Goal: Task Accomplishment & Management: Manage account settings

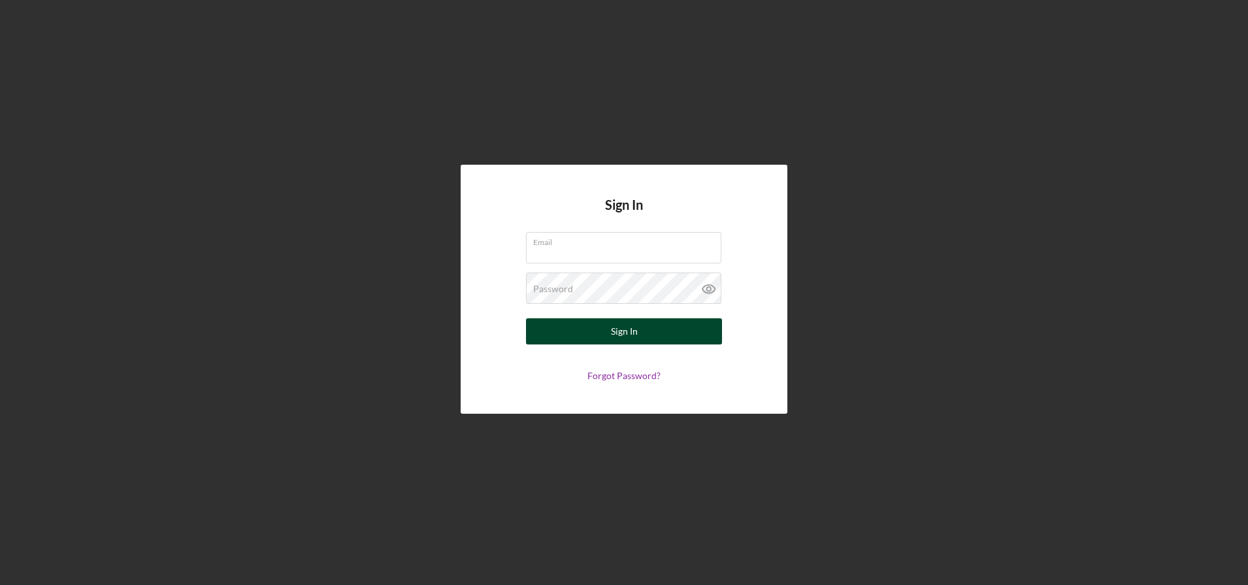
type input "[EMAIL_ADDRESS][DOMAIN_NAME]"
click at [625, 333] on div "Sign In" at bounding box center [624, 331] width 27 height 26
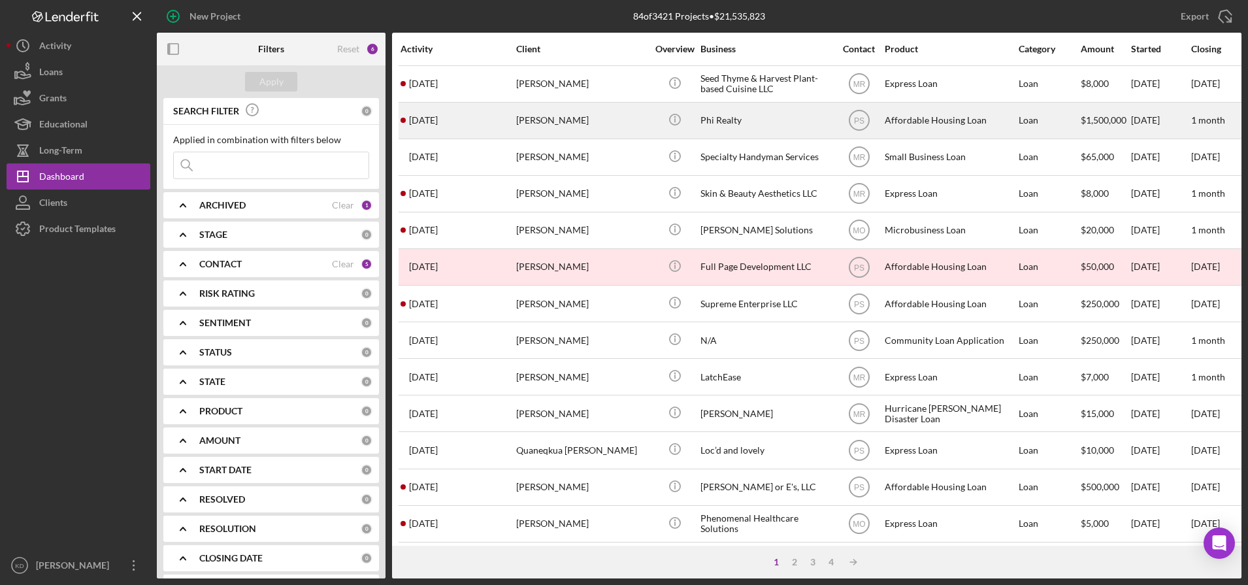
click at [614, 125] on div "[PERSON_NAME]" at bounding box center [581, 120] width 131 height 35
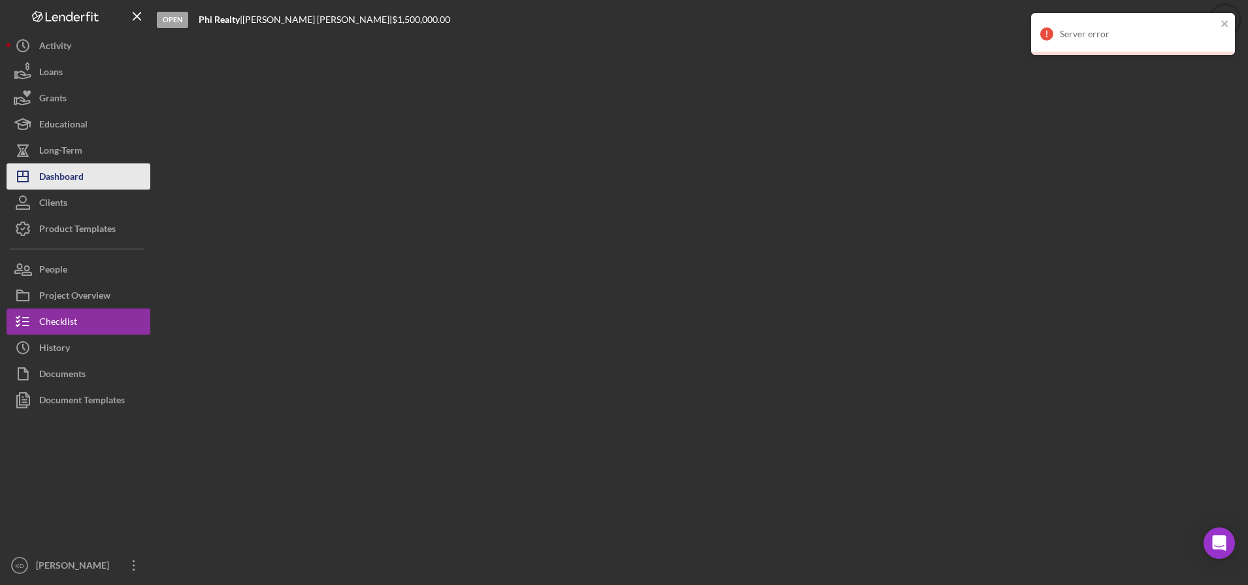
click at [82, 182] on div "Dashboard" at bounding box center [61, 177] width 44 height 29
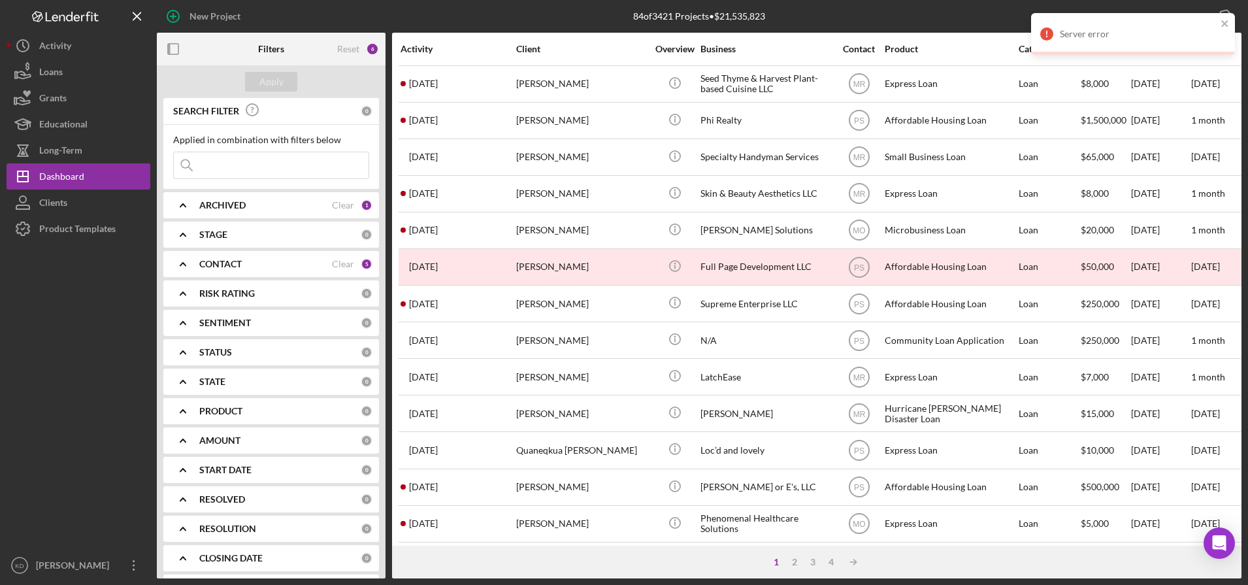
click at [29, 377] on div at bounding box center [79, 397] width 144 height 310
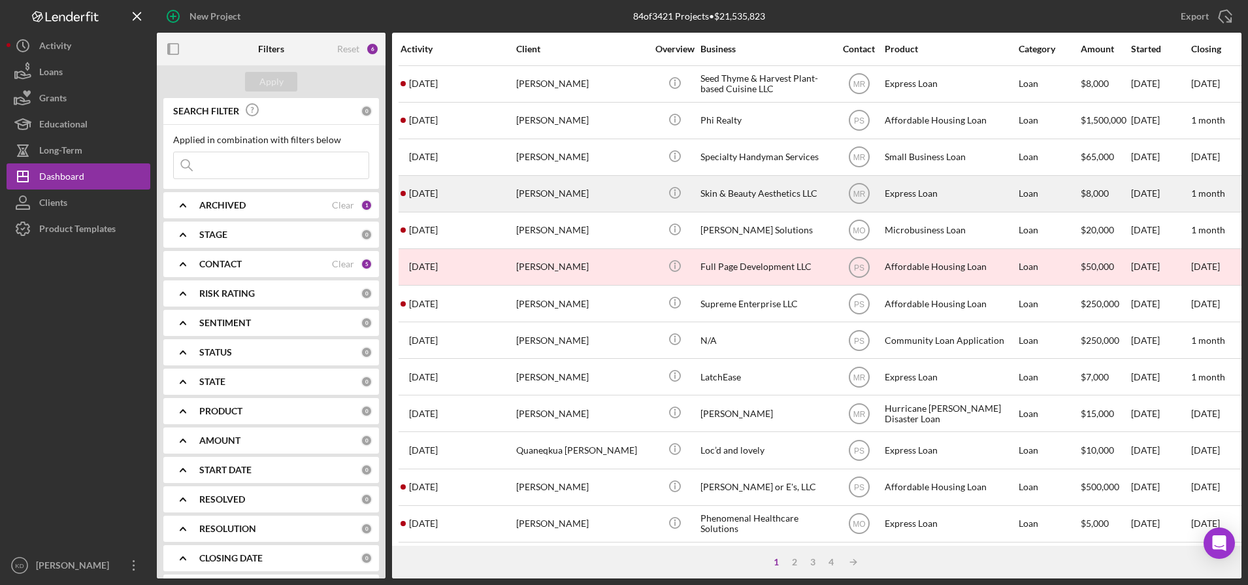
click at [566, 193] on div "[PERSON_NAME]" at bounding box center [581, 193] width 131 height 35
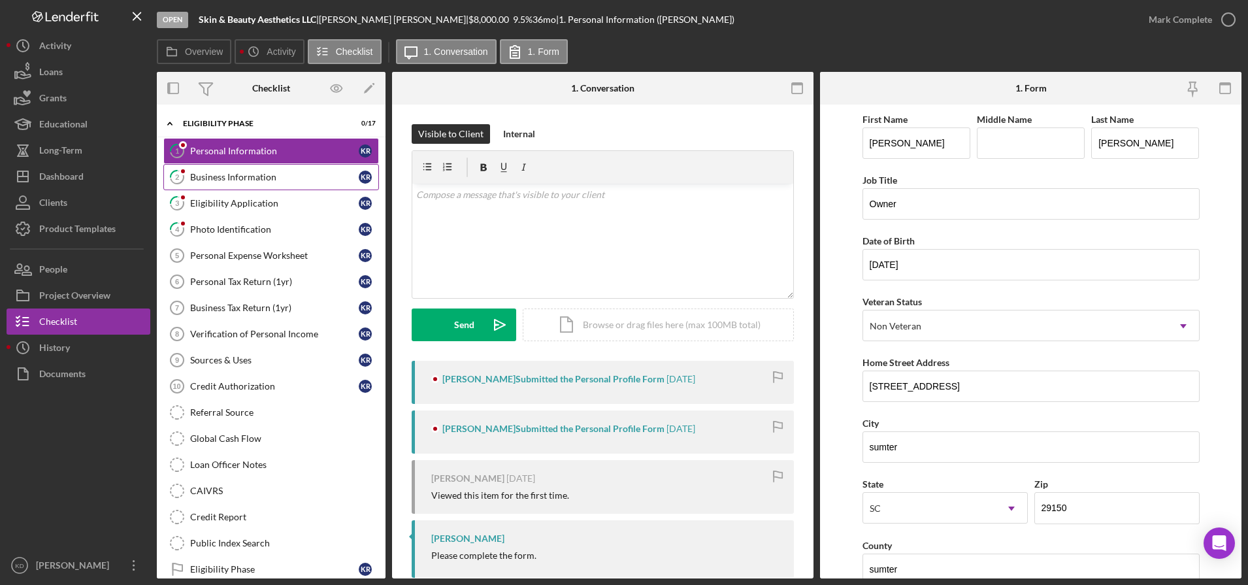
click at [259, 184] on link "2 Business Information K R" at bounding box center [271, 177] width 216 height 26
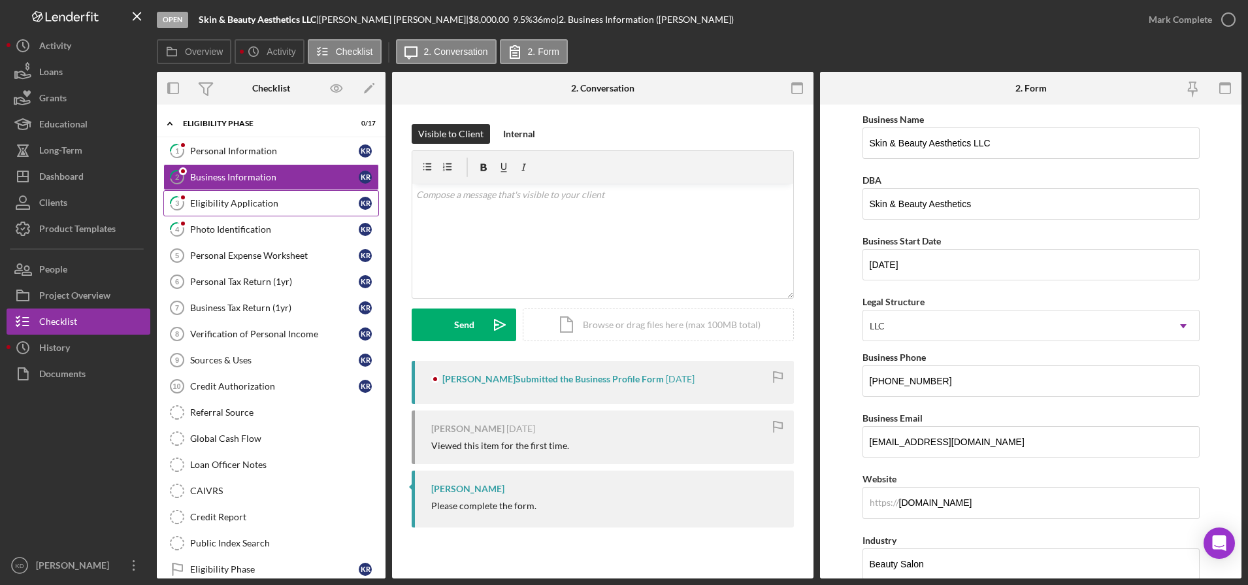
click at [259, 213] on link "3 Eligibility Application K R" at bounding box center [271, 203] width 216 height 26
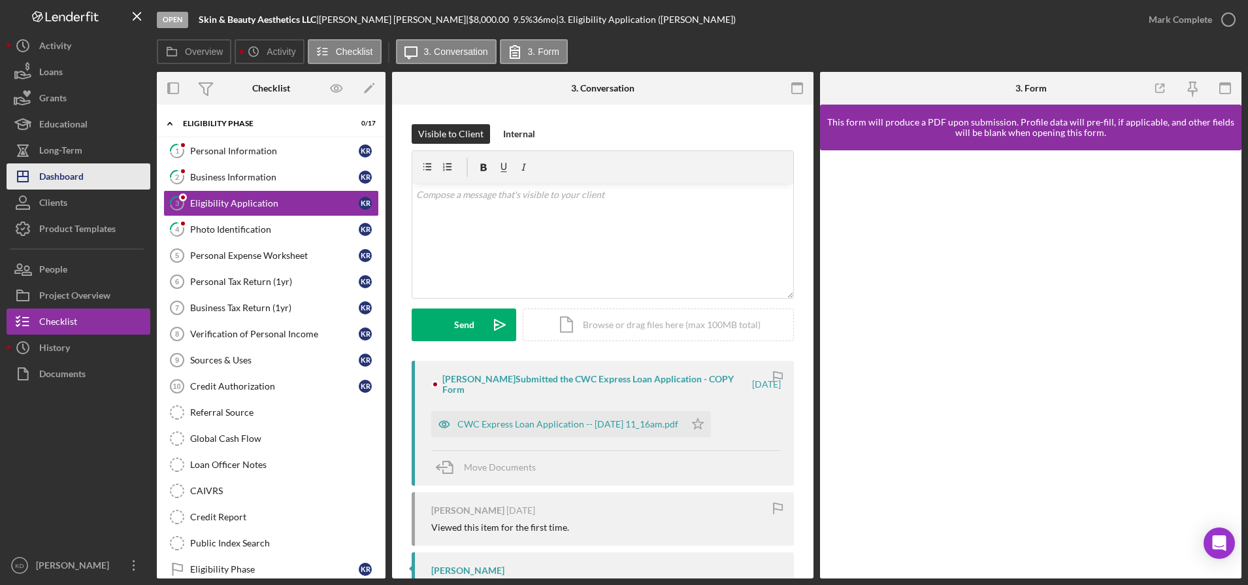
click at [79, 179] on div "Dashboard" at bounding box center [61, 177] width 44 height 29
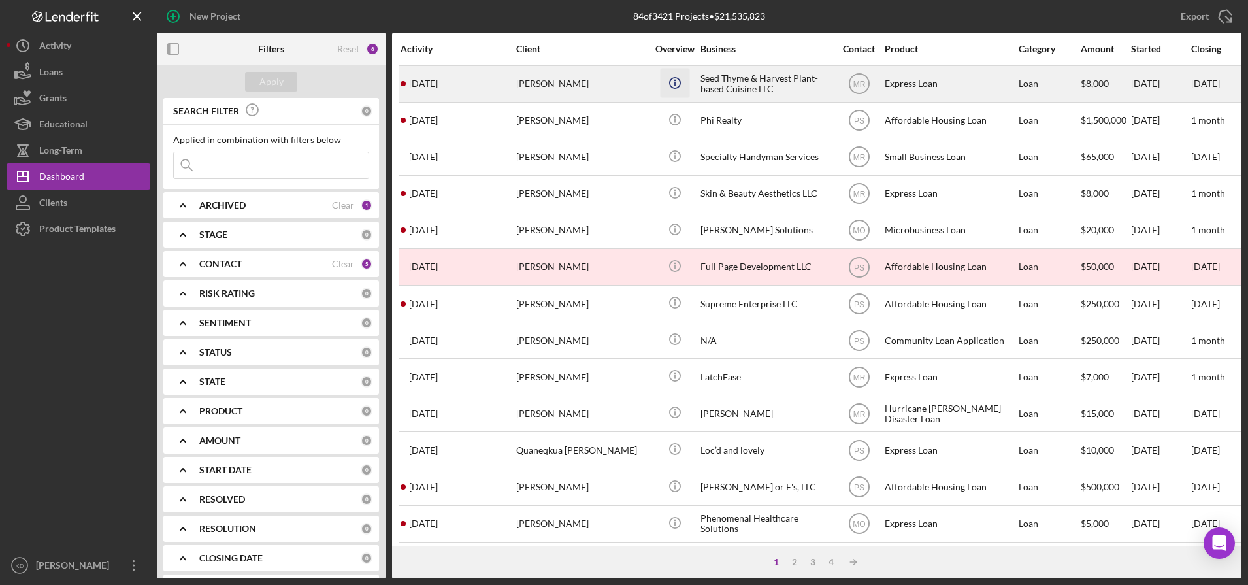
click at [669, 93] on icon "Icon/Info" at bounding box center [674, 82] width 29 height 29
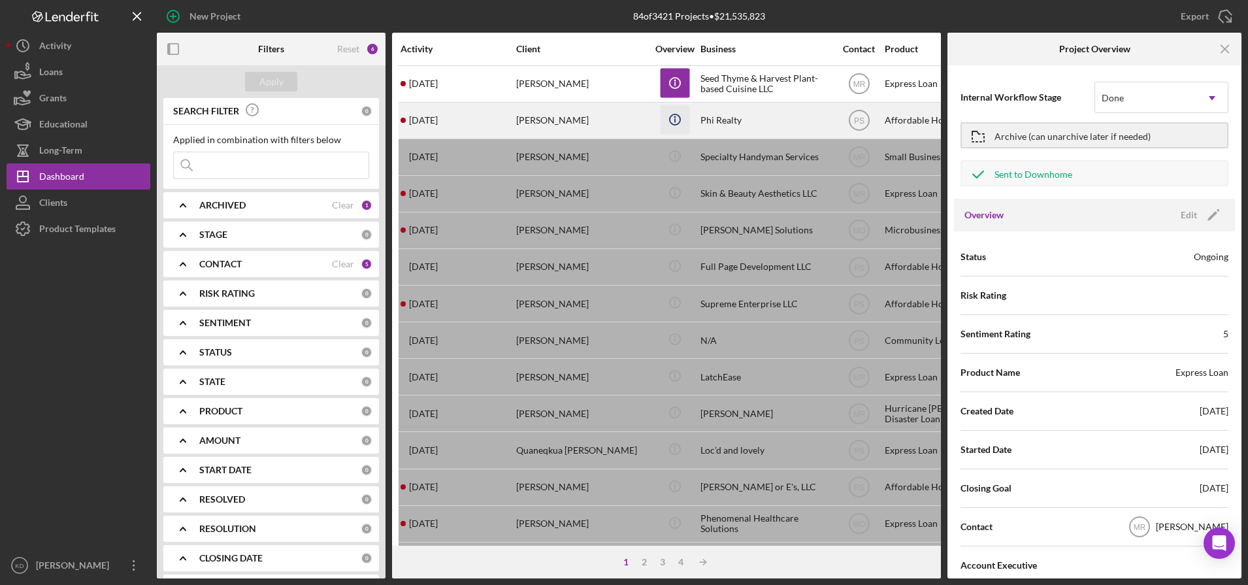
click at [674, 119] on icon "Icon/Info" at bounding box center [674, 119] width 29 height 29
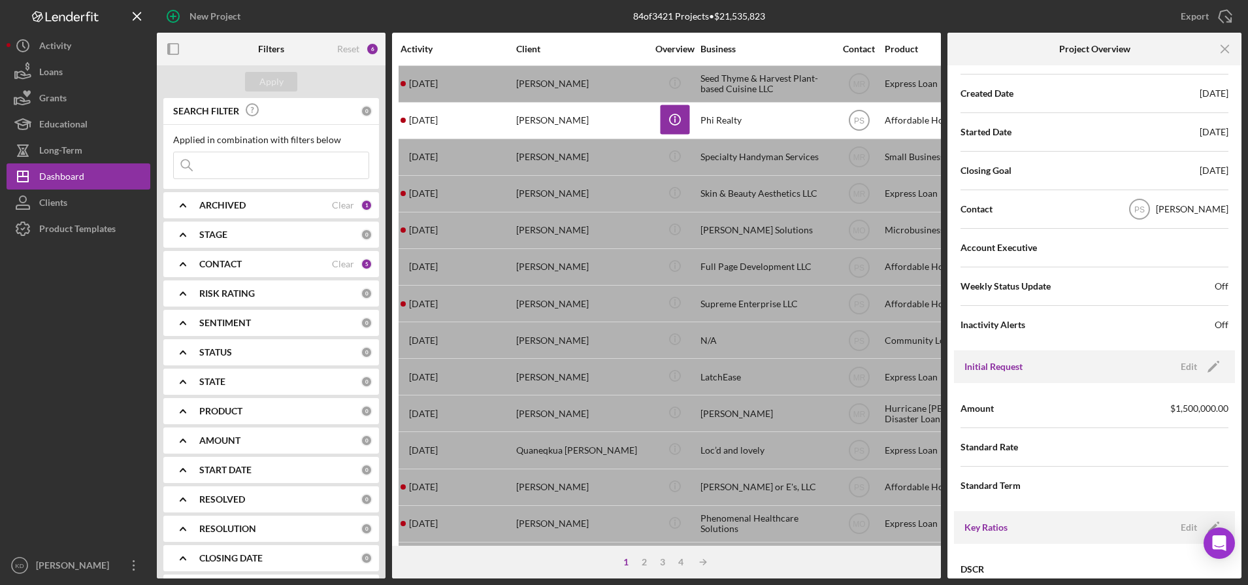
scroll to position [538, 0]
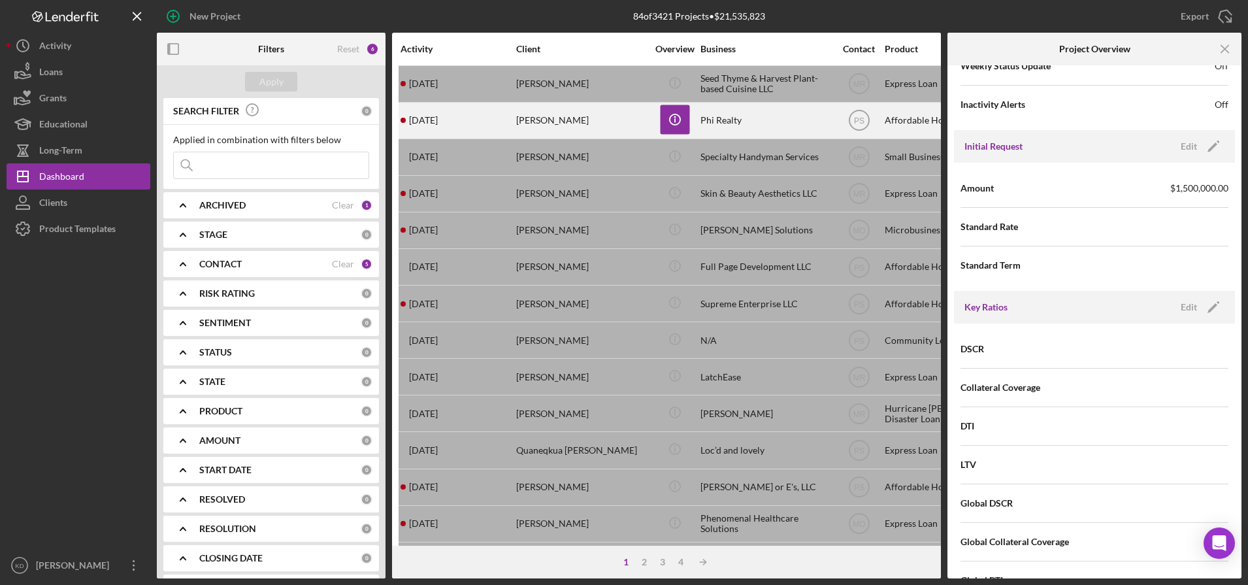
click at [541, 111] on div "[PERSON_NAME]" at bounding box center [581, 120] width 131 height 35
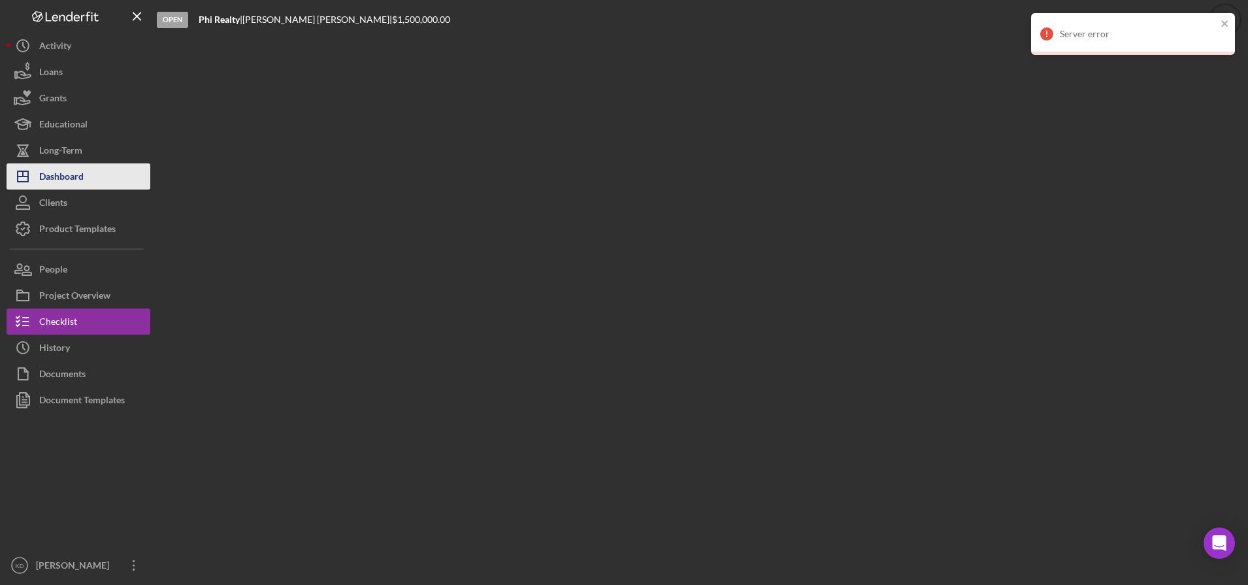
click at [66, 174] on div "Dashboard" at bounding box center [61, 177] width 44 height 29
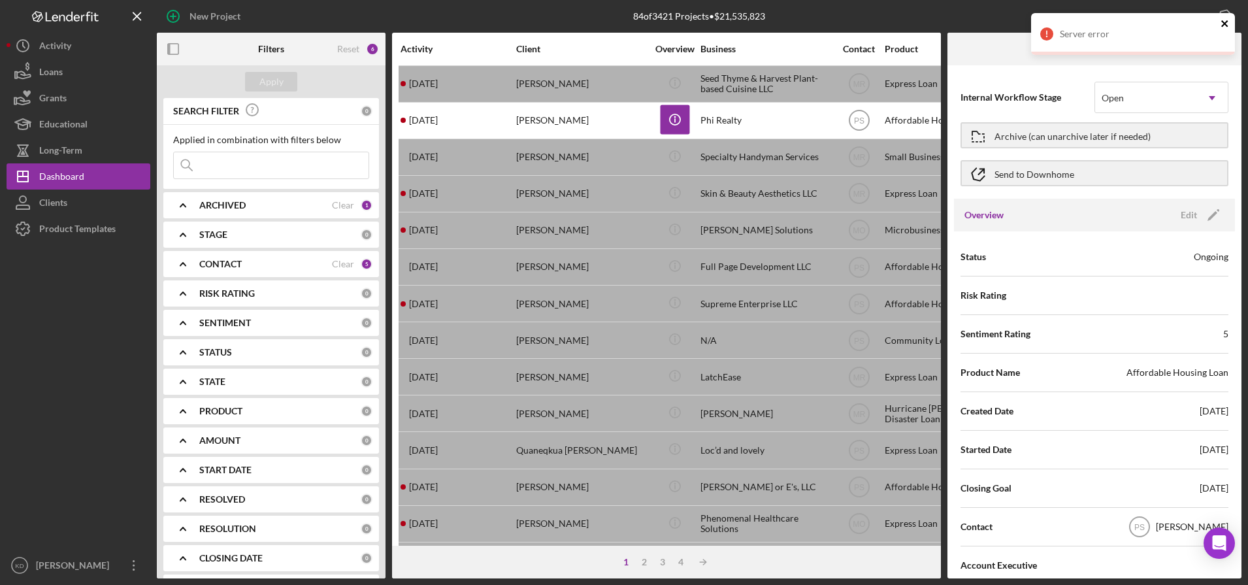
click at [1222, 23] on icon "close" at bounding box center [1225, 23] width 9 height 10
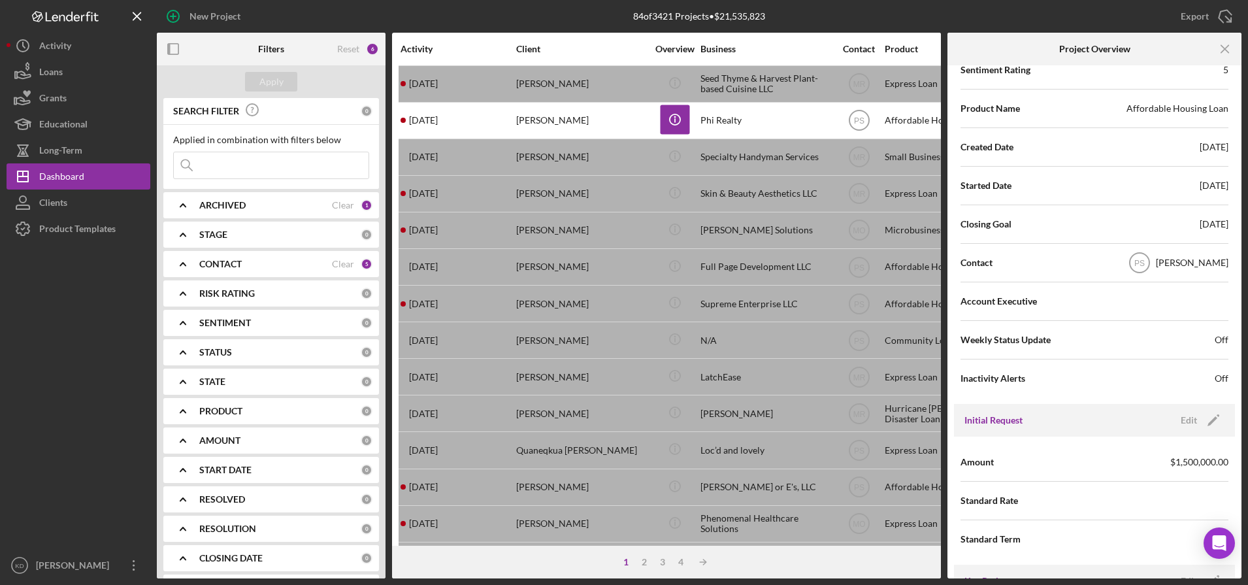
scroll to position [267, 0]
